Goal: Task Accomplishment & Management: Manage account settings

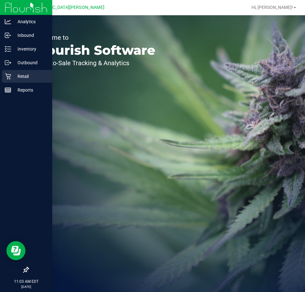
click at [20, 75] on p "Retail" at bounding box center [30, 77] width 38 height 8
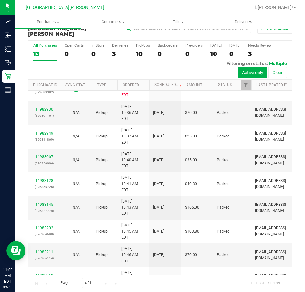
scroll to position [123, 0]
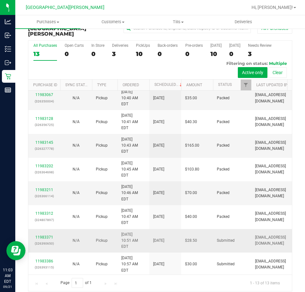
click at [50, 241] on p "(326390650)" at bounding box center [44, 244] width 24 height 6
click at [50, 237] on div "11983371 (326390650)" at bounding box center [44, 241] width 24 height 12
click at [50, 236] on link "11983371" at bounding box center [44, 237] width 18 height 4
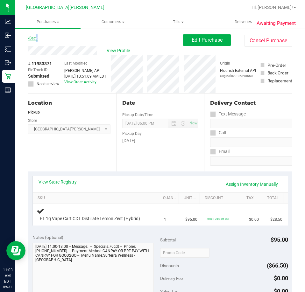
click at [36, 39] on link "Back" at bounding box center [33, 38] width 10 height 4
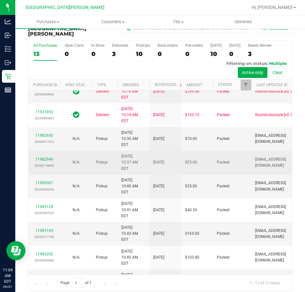
scroll to position [123, 0]
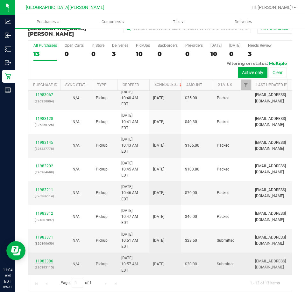
click at [49, 259] on link "11983386" at bounding box center [44, 261] width 18 height 4
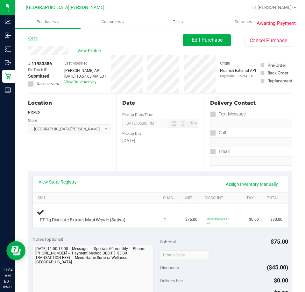
click at [34, 38] on link "Back" at bounding box center [33, 38] width 10 height 4
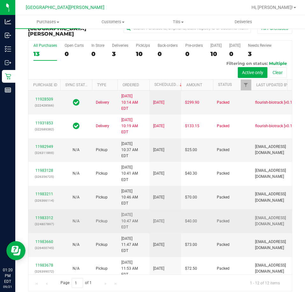
scroll to position [81, 0]
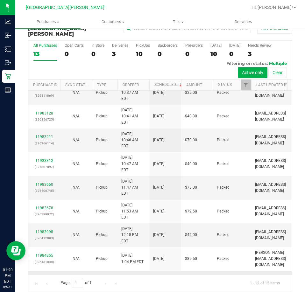
click at [47, 274] on link "11984396" at bounding box center [44, 276] width 18 height 4
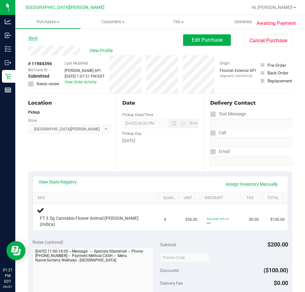
click at [34, 37] on link "Back" at bounding box center [33, 38] width 10 height 4
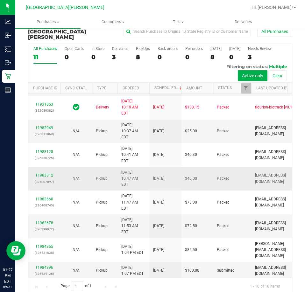
scroll to position [14, 0]
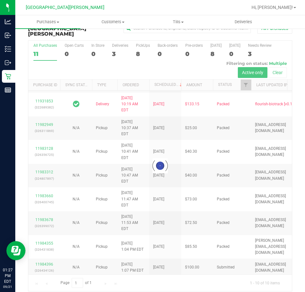
click at [52, 252] on div at bounding box center [160, 166] width 264 height 251
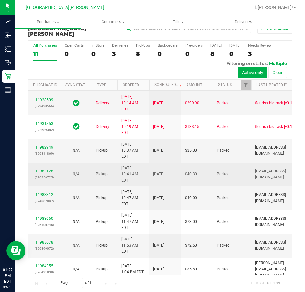
scroll to position [46, 0]
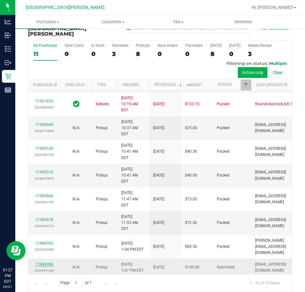
click at [43, 262] on link "11984396" at bounding box center [44, 264] width 18 height 4
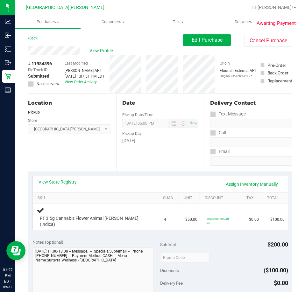
click at [66, 184] on link "View State Registry" at bounding box center [58, 182] width 38 height 6
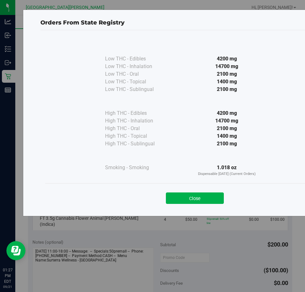
click at [215, 195] on button "Close" at bounding box center [195, 198] width 58 height 11
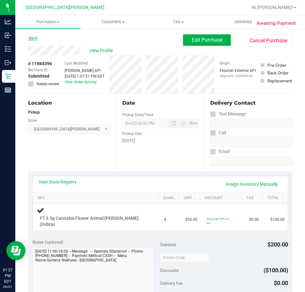
click at [36, 39] on link "Back" at bounding box center [33, 38] width 10 height 4
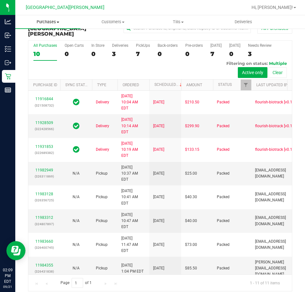
click at [39, 20] on span "Purchases" at bounding box center [47, 22] width 65 height 6
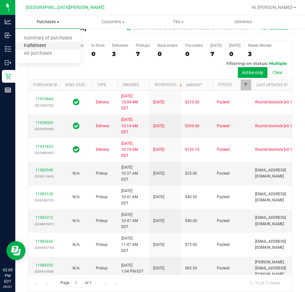
click at [40, 45] on span "Fulfillment" at bounding box center [34, 45] width 39 height 5
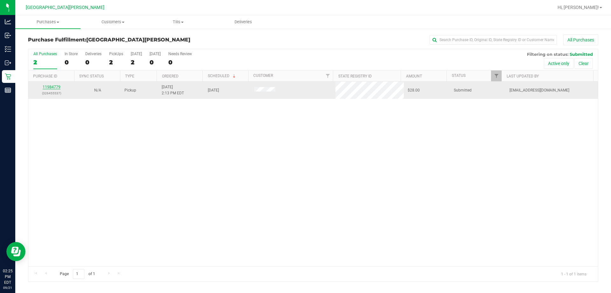
click at [59, 86] on link "11984779" at bounding box center [52, 87] width 18 height 4
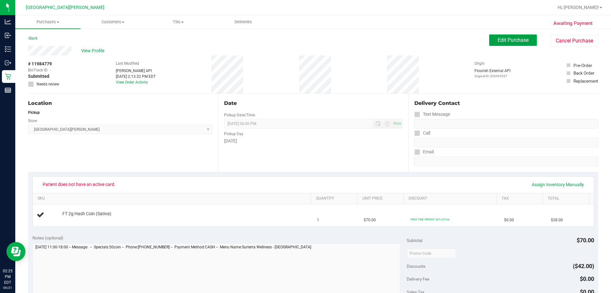
click at [305, 40] on span "Edit Purchase" at bounding box center [513, 40] width 31 height 6
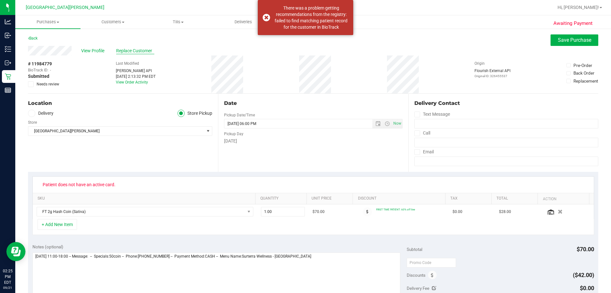
click at [138, 50] on span "Replace Customer" at bounding box center [135, 50] width 38 height 7
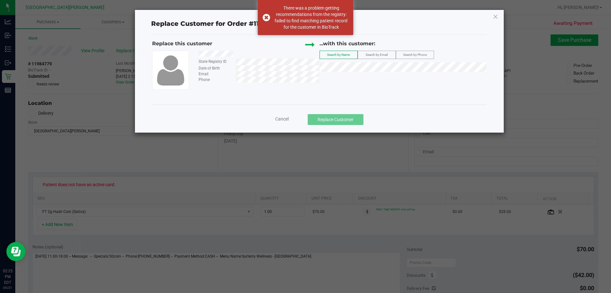
click at [234, 75] on div "Email" at bounding box center [256, 74] width 125 height 6
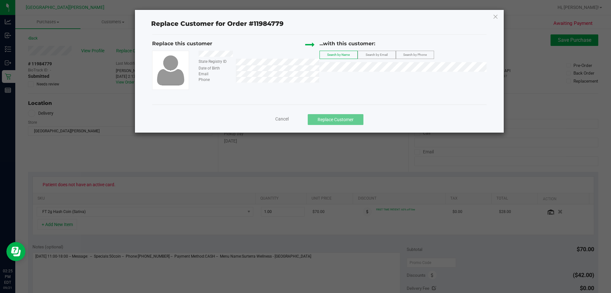
click at [305, 55] on span "Search by Email" at bounding box center [377, 55] width 22 height 4
click at [305, 77] on span "([EMAIL_ADDRESS][DOMAIN_NAME])" at bounding box center [397, 78] width 74 height 5
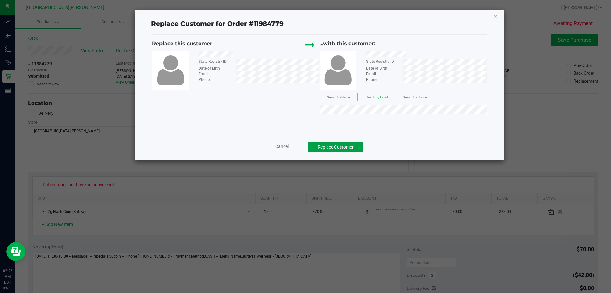
click at [305, 147] on button "Replace Customer" at bounding box center [336, 146] width 56 height 11
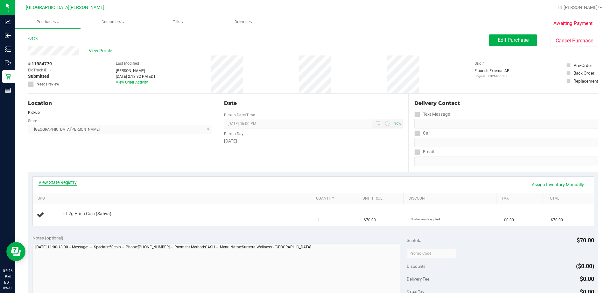
click at [64, 182] on link "View State Registry" at bounding box center [58, 182] width 38 height 6
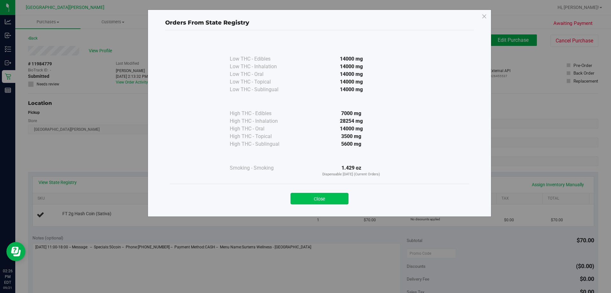
click at [305, 196] on button "Close" at bounding box center [320, 198] width 58 height 11
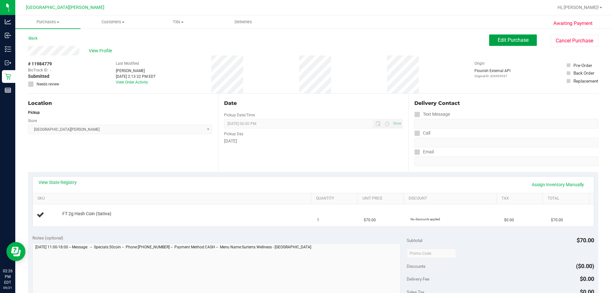
click at [305, 44] on button "Edit Purchase" at bounding box center [513, 39] width 48 height 11
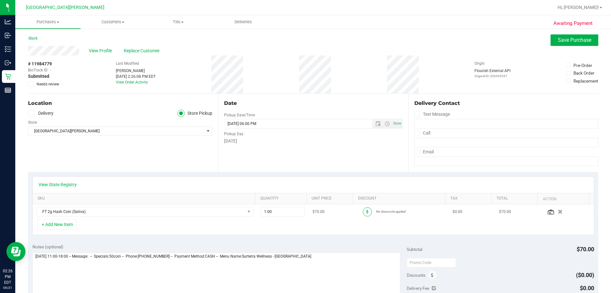
click at [305, 211] on span at bounding box center [367, 211] width 9 height 9
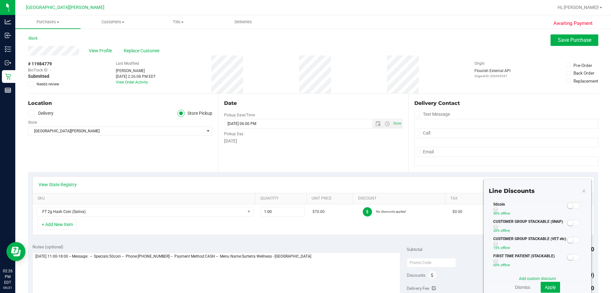
click at [305, 205] on small at bounding box center [571, 206] width 6 height 6
click at [305, 284] on span "Apply" at bounding box center [550, 286] width 11 height 5
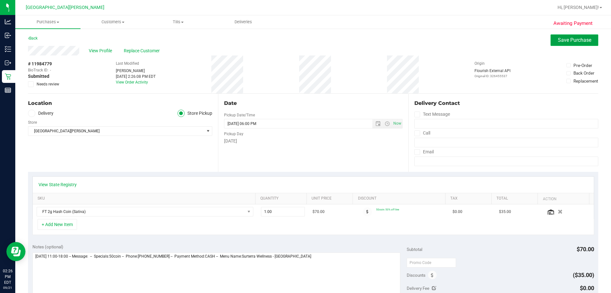
click at [305, 42] on span "Save Purchase" at bounding box center [574, 40] width 33 height 6
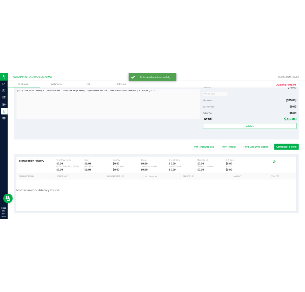
scroll to position [228, 0]
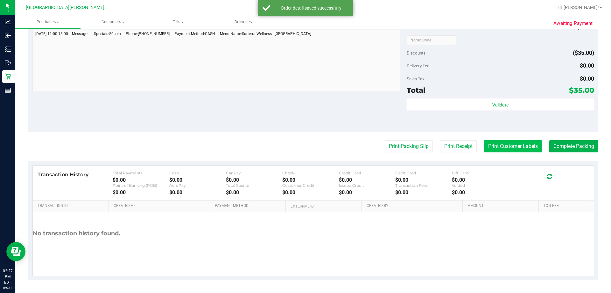
click at [305, 146] on button "Print Customer Labels" at bounding box center [513, 146] width 58 height 12
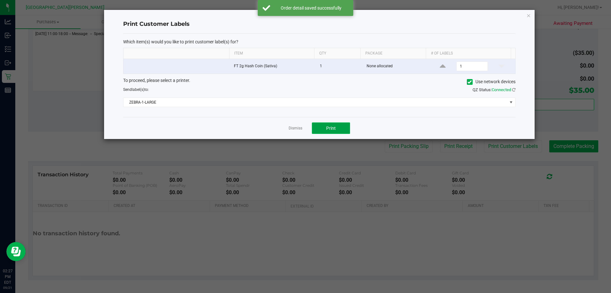
click at [305, 126] on span "Print" at bounding box center [331, 127] width 10 height 5
click at [290, 126] on link "Dismiss" at bounding box center [296, 127] width 14 height 5
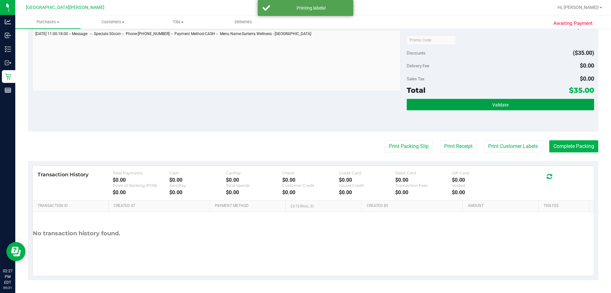
click at [305, 106] on span "Validate" at bounding box center [501, 104] width 16 height 5
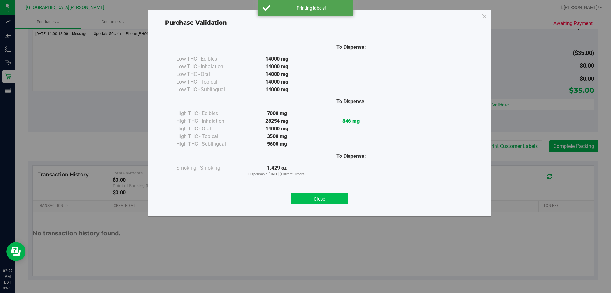
click at [305, 196] on button "Close" at bounding box center [320, 198] width 58 height 11
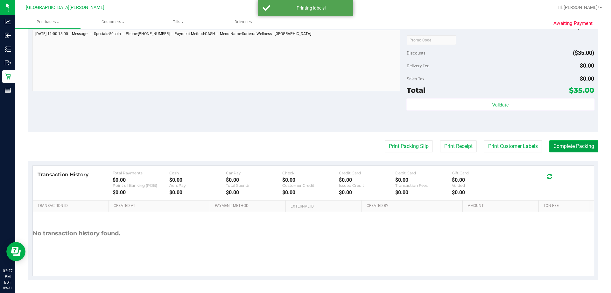
click at [305, 147] on button "Complete Packing" at bounding box center [574, 146] width 49 height 12
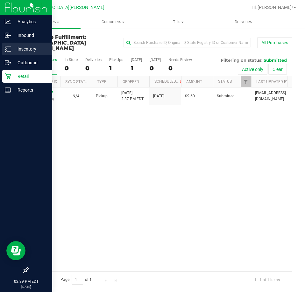
click at [12, 50] on p "Inventory" at bounding box center [30, 49] width 38 height 8
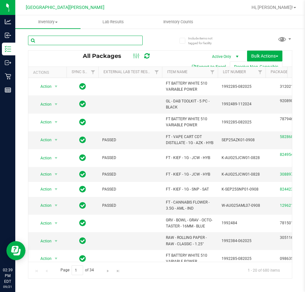
click at [65, 42] on input "text" at bounding box center [85, 41] width 115 height 10
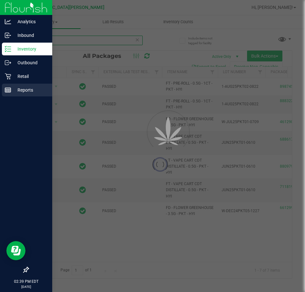
type input "pkt"
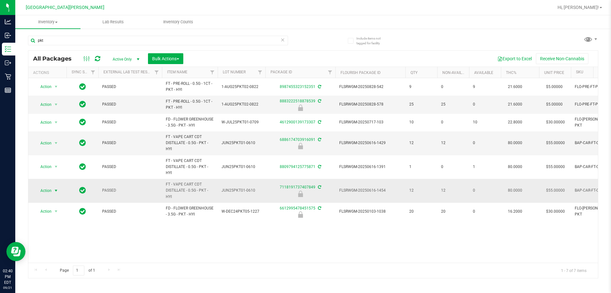
click at [43, 191] on span "Action" at bounding box center [43, 190] width 17 height 9
click at [44, 261] on li "Unlock package" at bounding box center [55, 266] width 41 height 10
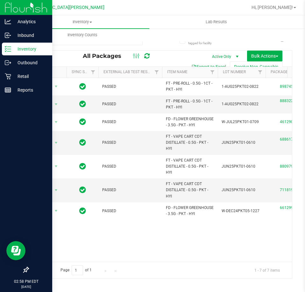
click at [11, 46] on p "Inventory" at bounding box center [30, 49] width 38 height 8
click at [15, 52] on p "Inventory" at bounding box center [30, 49] width 38 height 8
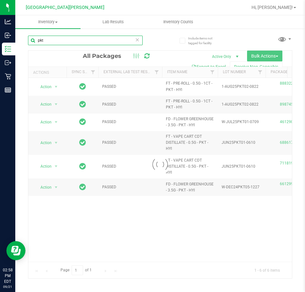
click at [49, 41] on input "pkt" at bounding box center [85, 41] width 115 height 10
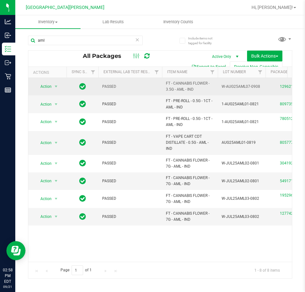
drag, startPoint x: 199, startPoint y: 90, endPoint x: 148, endPoint y: 82, distance: 51.3
copy tr "FT - CANNABIS FLOWER - 3.5G - AML - IND"
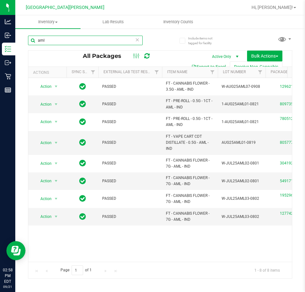
click at [103, 40] on input "aml" at bounding box center [85, 41] width 115 height 10
paste input "FT - CANNABIS FLOWER - 3.5G - AML - IND"
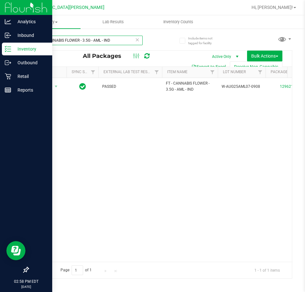
type input "FT - CANNABIS FLOWER - 3.5G - AML - IND"
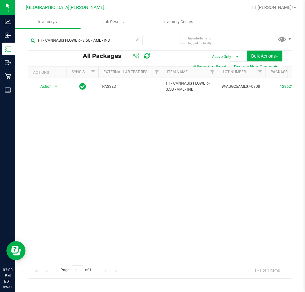
click at [138, 39] on icon at bounding box center [137, 40] width 4 height 8
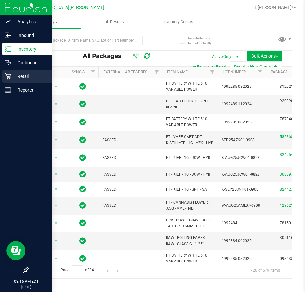
click at [14, 77] on p "Retail" at bounding box center [30, 77] width 38 height 8
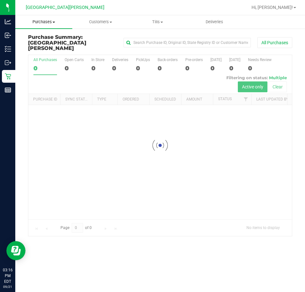
click at [47, 22] on span "Purchases" at bounding box center [43, 22] width 57 height 6
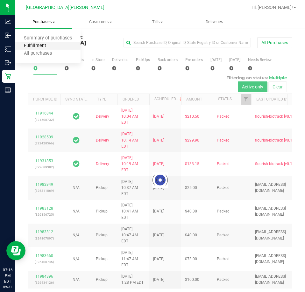
click at [46, 45] on span "Fulfillment" at bounding box center [34, 45] width 39 height 5
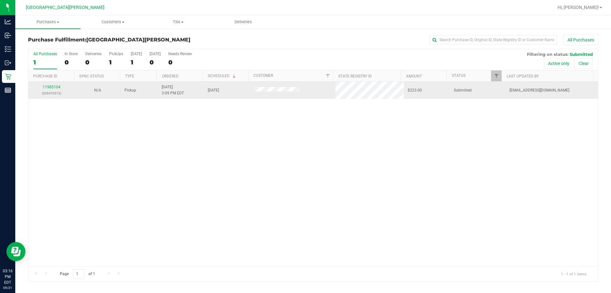
click at [52, 84] on div "11985104 (326470513)" at bounding box center [51, 90] width 39 height 12
click at [55, 88] on link "11985104" at bounding box center [52, 87] width 18 height 4
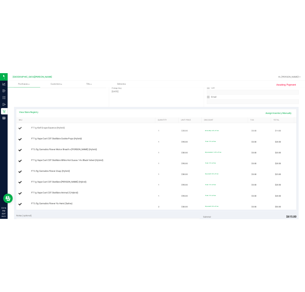
scroll to position [96, 0]
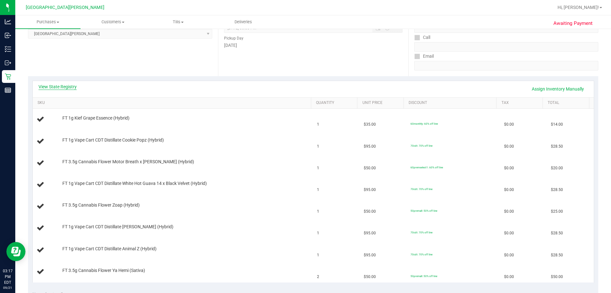
click at [72, 85] on link "View State Registry" at bounding box center [58, 86] width 38 height 6
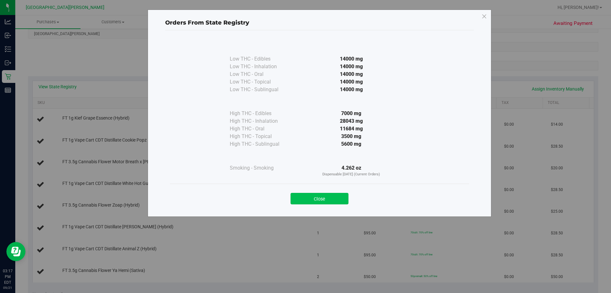
click at [305, 200] on button "Close" at bounding box center [320, 198] width 58 height 11
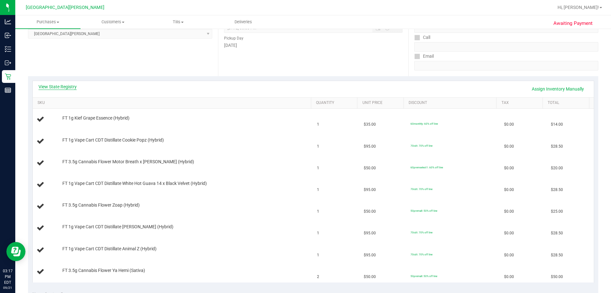
click at [64, 87] on link "View State Registry" at bounding box center [58, 86] width 38 height 6
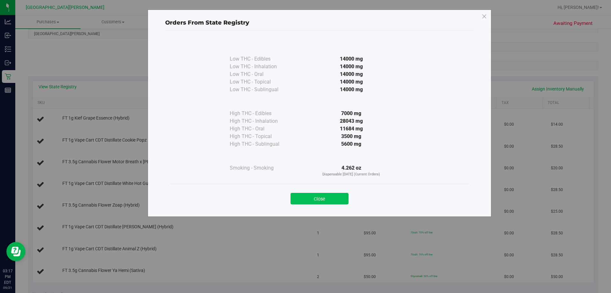
click at [305, 201] on button "Close" at bounding box center [320, 198] width 58 height 11
